Goal: Task Accomplishment & Management: Manage account settings

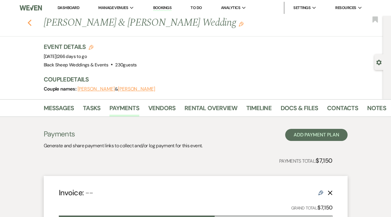
click at [29, 22] on use "button" at bounding box center [29, 23] width 4 height 7
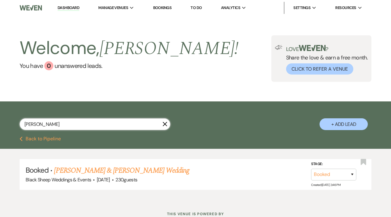
drag, startPoint x: 36, startPoint y: 124, endPoint x: 8, endPoint y: 122, distance: 28.1
click at [8, 122] on div "[PERSON_NAME] X + Add Lead" at bounding box center [195, 119] width 391 height 31
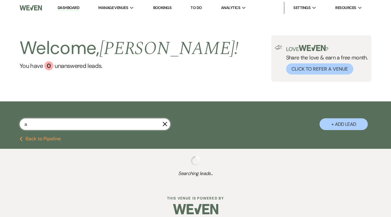
type input "ac"
select select "5"
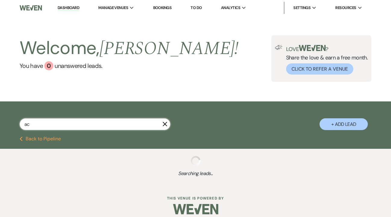
select select "5"
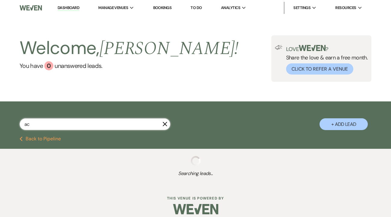
select select "5"
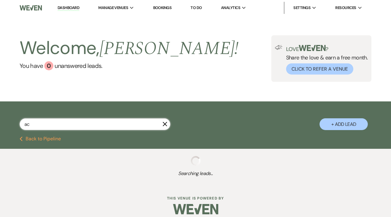
select select "5"
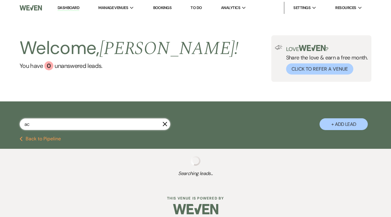
select select "5"
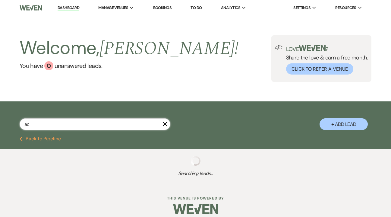
select select "8"
select select "7"
select select "5"
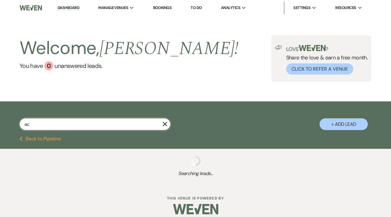
select select "5"
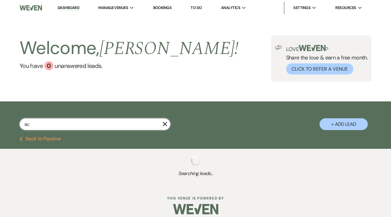
select select "5"
select select "8"
select select "6"
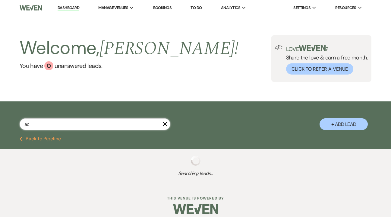
select select "5"
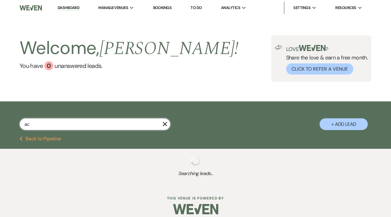
select select "5"
select select "8"
select select "6"
select select "5"
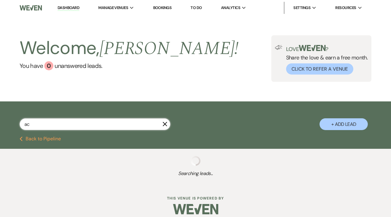
select select "5"
select select "8"
select select "6"
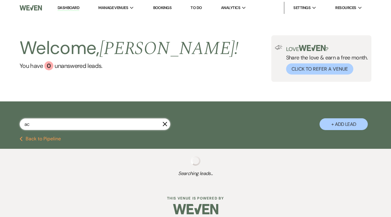
select select "5"
select select "8"
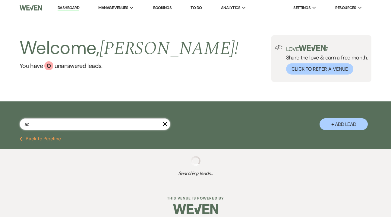
select select "6"
select select "5"
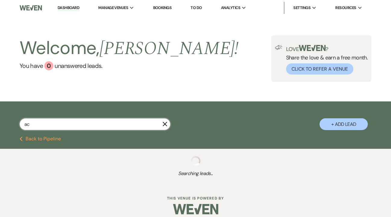
select select "5"
select select "8"
select select "7"
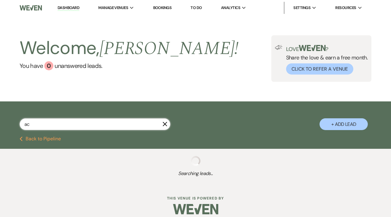
select select "8"
select select "6"
select select "5"
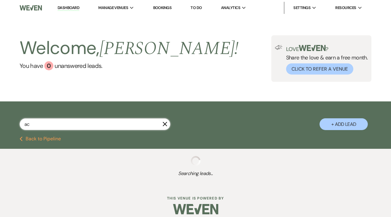
select select "8"
select select "1"
select select "5"
select select "8"
select select "11"
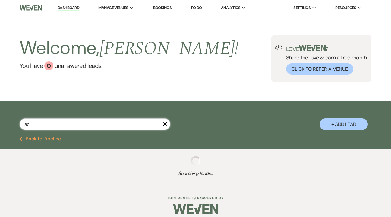
select select "8"
select select "5"
select select "8"
select select "11"
select select "8"
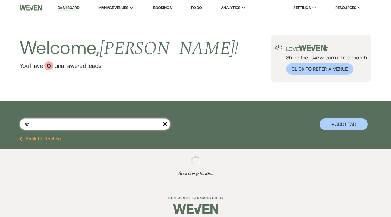
select select "2"
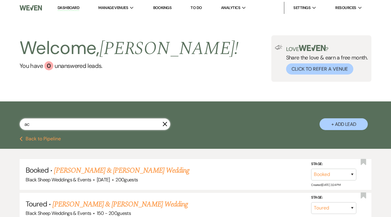
select select "5"
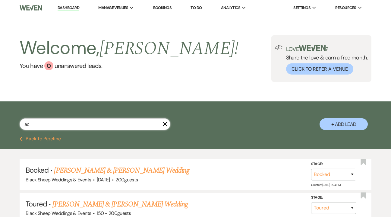
select select "8"
select select "6"
select select "5"
select select "8"
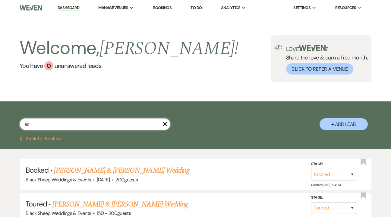
select select "1"
type input "a"
select select "5"
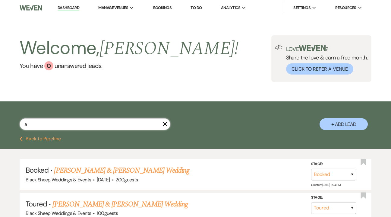
select select "5"
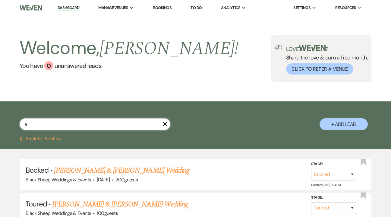
select select "5"
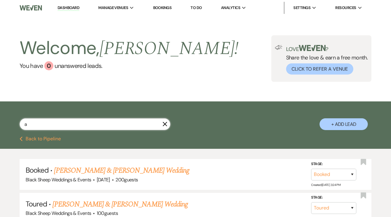
select select "5"
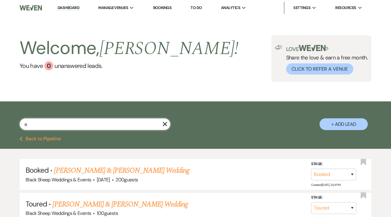
select select "5"
select select "8"
select select "7"
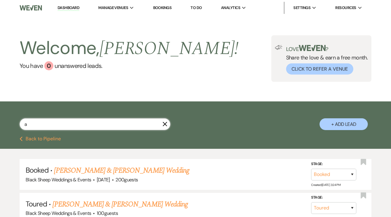
select select "5"
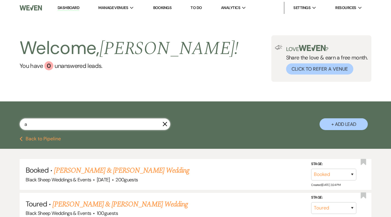
select select "5"
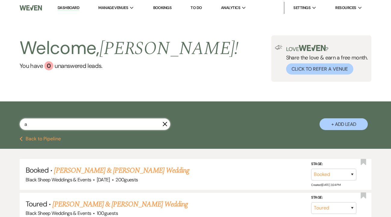
select select "8"
select select "6"
select select "5"
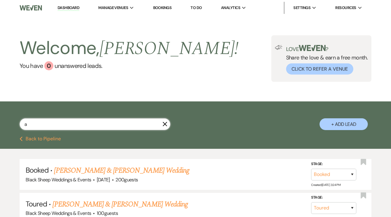
select select "5"
select select "8"
select select "6"
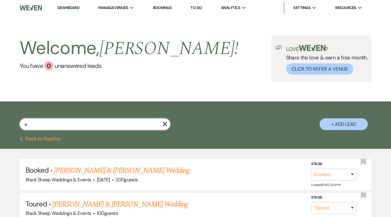
select select "5"
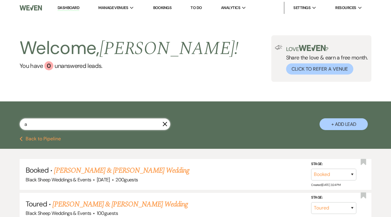
select select "5"
select select "8"
select select "6"
select select "5"
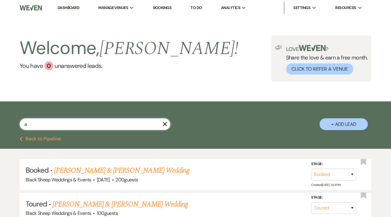
select select "5"
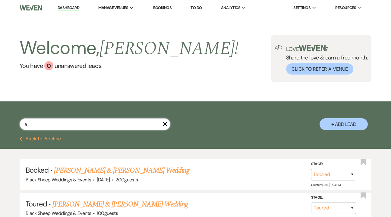
select select "8"
select select "7"
select select "8"
select select "6"
select select "5"
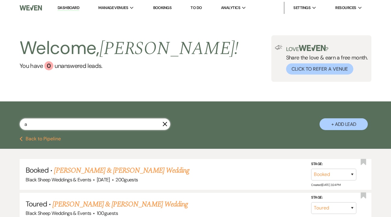
select select "5"
select select "8"
select select "11"
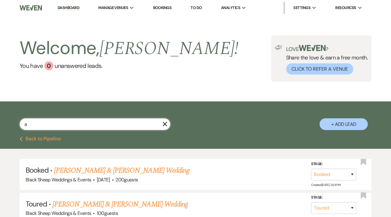
select select "8"
select select "5"
select select "8"
select select "11"
select select "8"
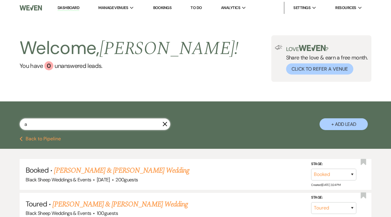
select select "2"
type input "as"
select select "5"
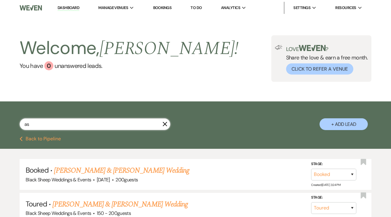
select select "5"
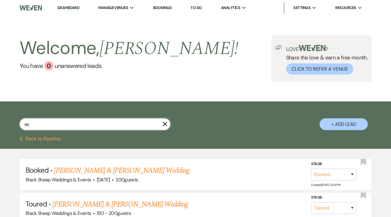
select select "8"
select select "11"
select select "8"
select select "11"
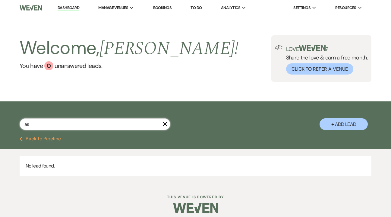
type input "a"
click at [35, 140] on button "Previous Back to Pipeline" at bounding box center [40, 138] width 41 height 5
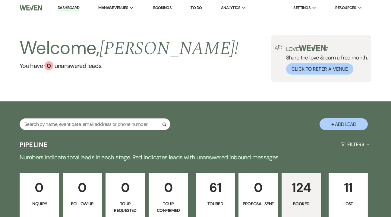
click at [291, 197] on p "124" at bounding box center [302, 187] width 32 height 20
click at [303, 187] on p "124" at bounding box center [302, 187] width 32 height 20
